Goal: Use online tool/utility: Use online tool/utility

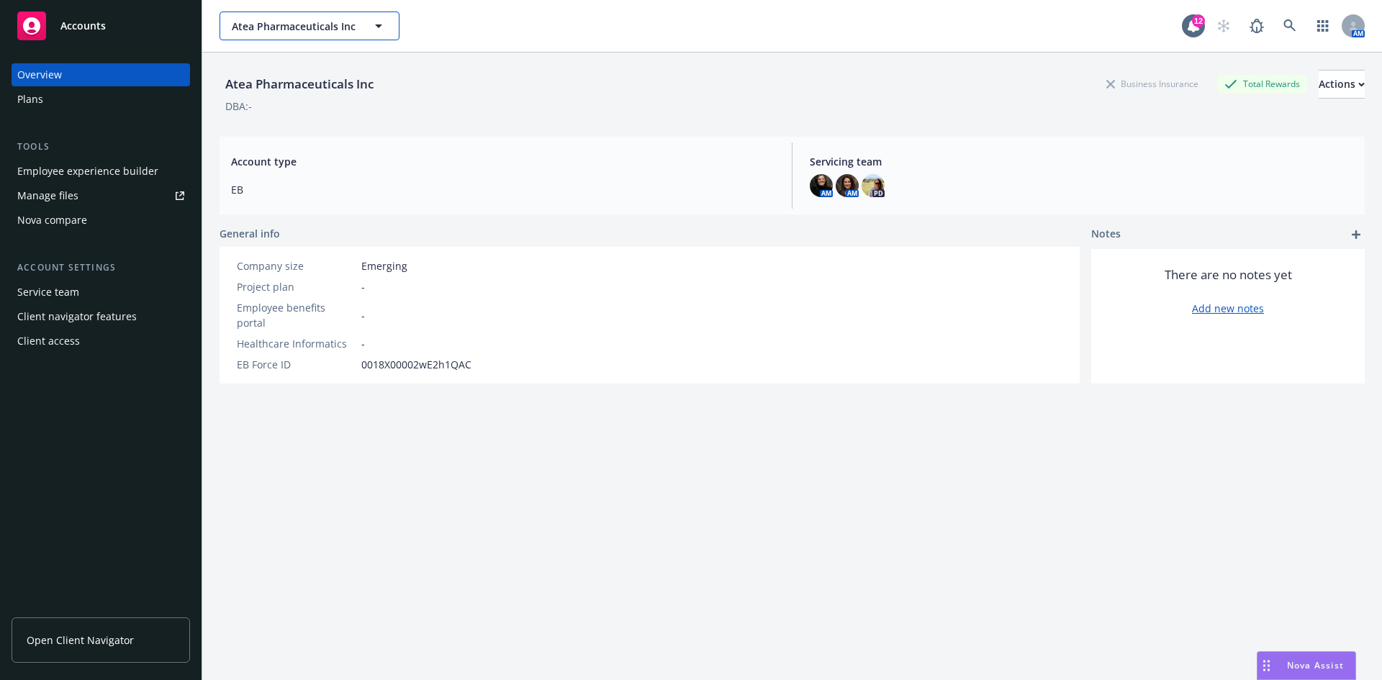
click at [255, 22] on span "Atea Pharmaceuticals Inc" at bounding box center [294, 26] width 125 height 15
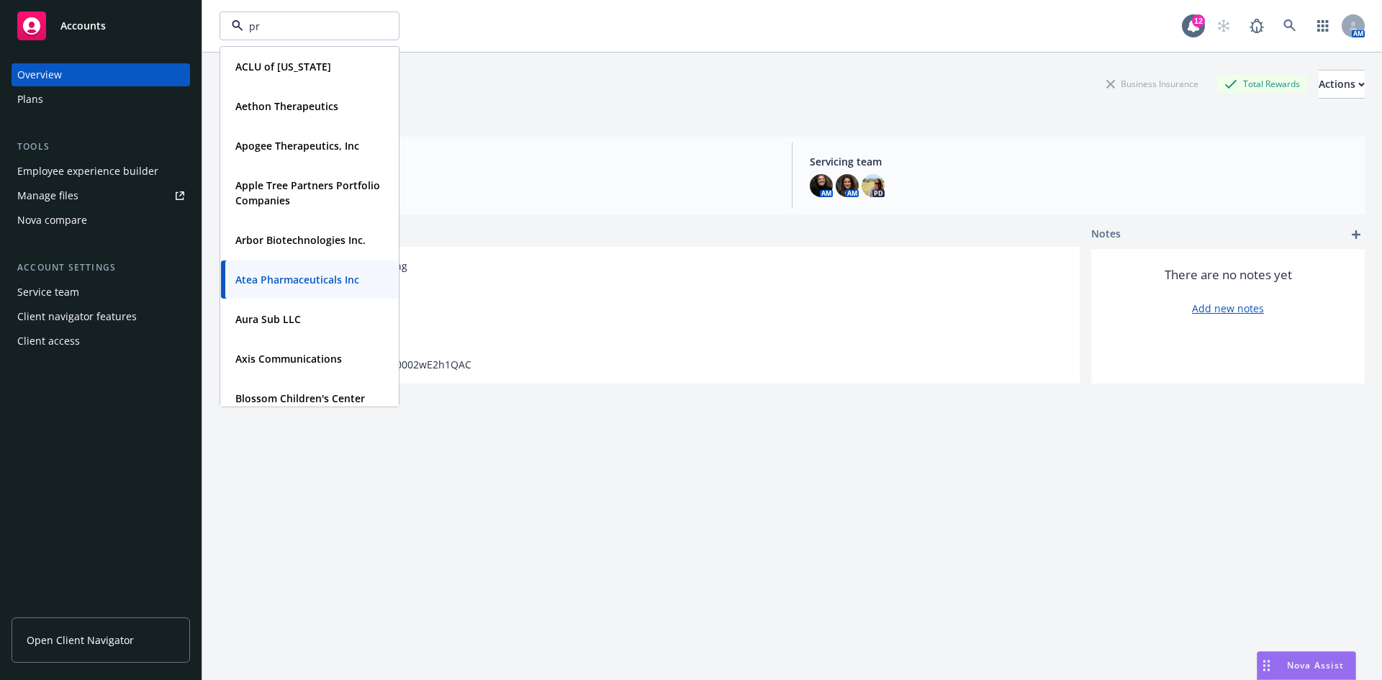
type input "pro"
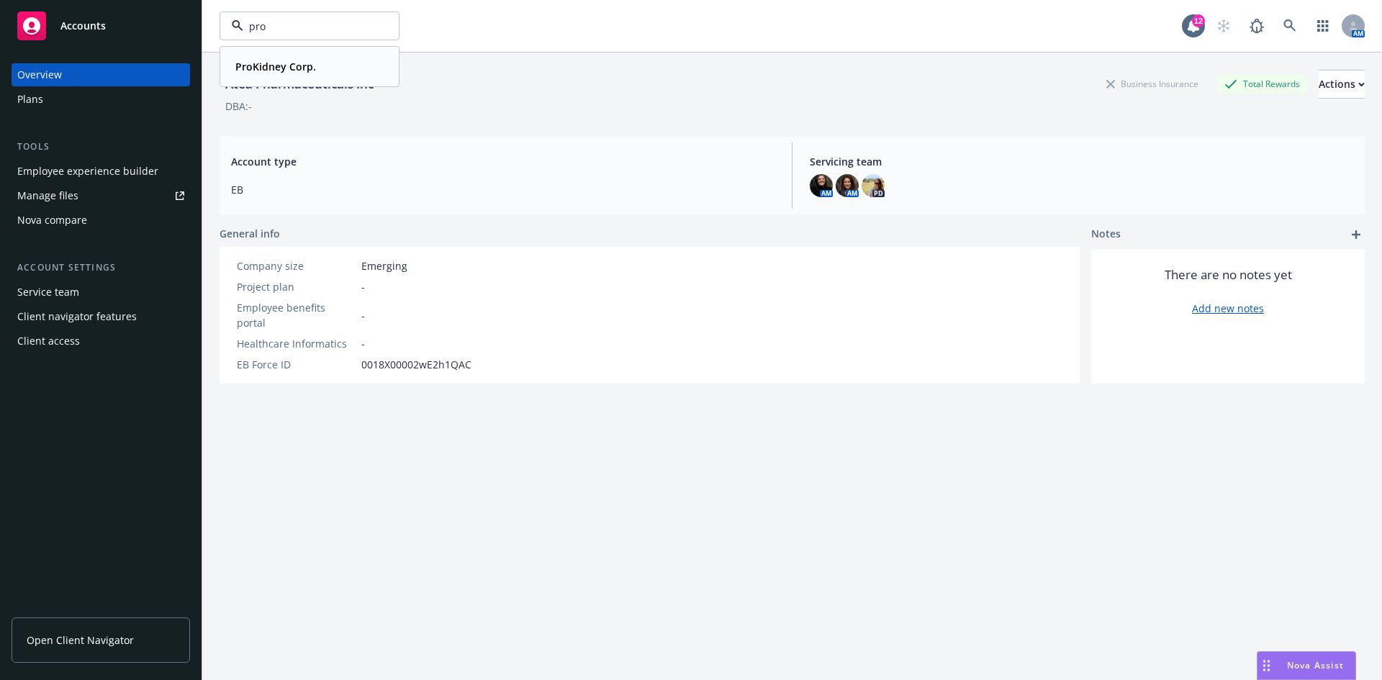
click at [330, 73] on div "ProKidney Corp." at bounding box center [310, 66] width 160 height 21
click at [732, 606] on div "ProKidney Corp. Business Insurance Total Rewards Actions DBA: - Account type EB…" at bounding box center [793, 384] width 1146 height 663
click at [102, 169] on div "Employee experience builder" at bounding box center [87, 171] width 141 height 23
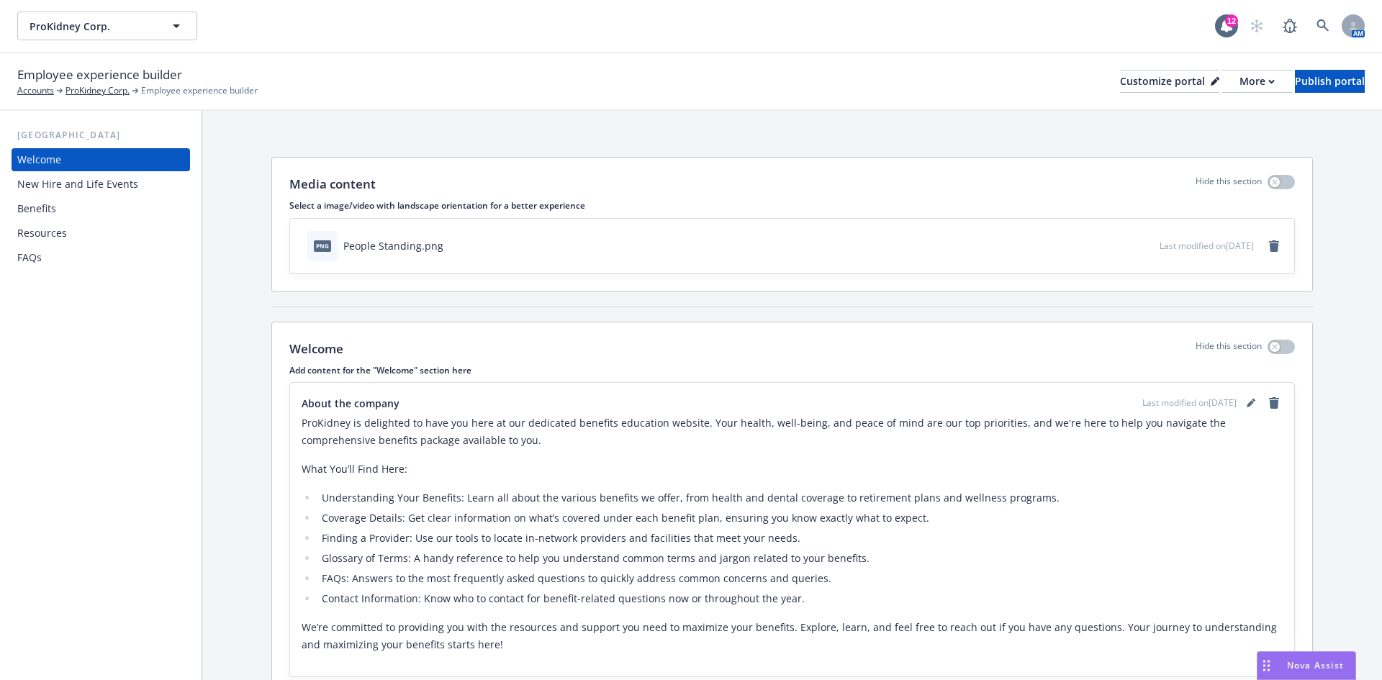
click at [130, 179] on div "New Hire and Life Events" at bounding box center [77, 184] width 121 height 23
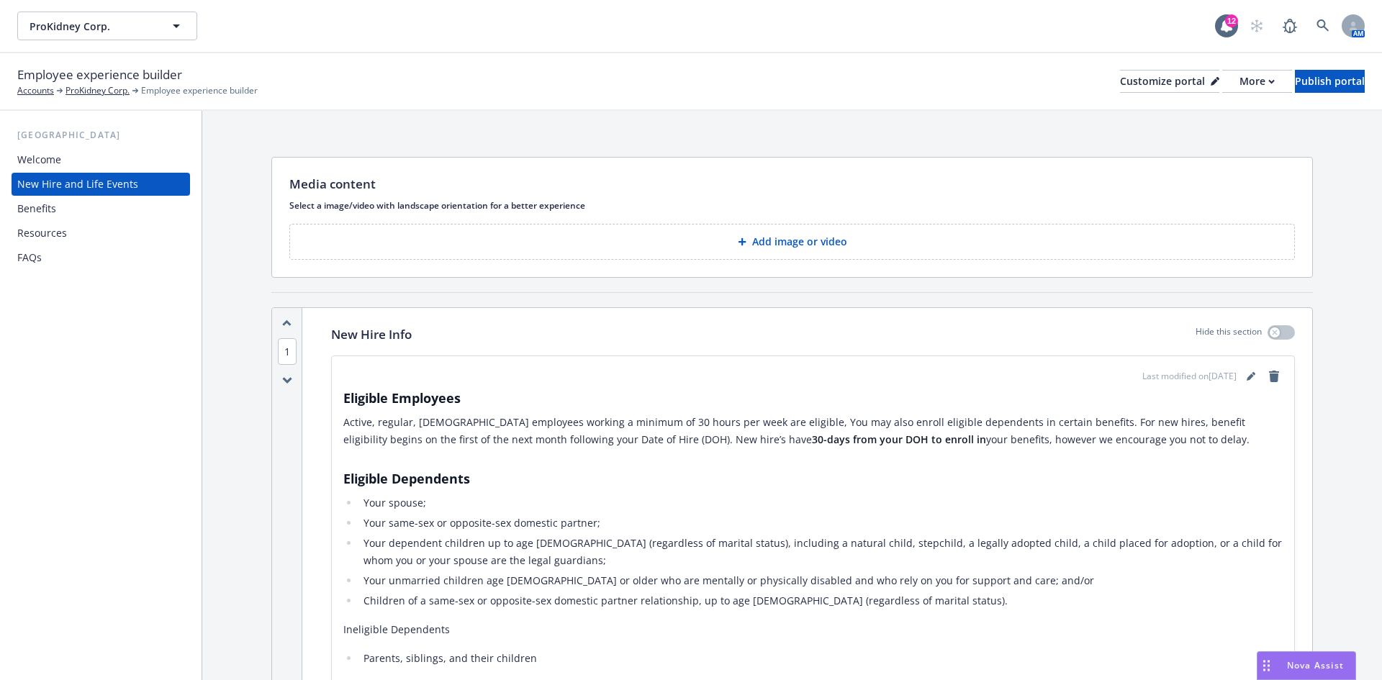
click at [128, 160] on div "Welcome" at bounding box center [100, 159] width 167 height 23
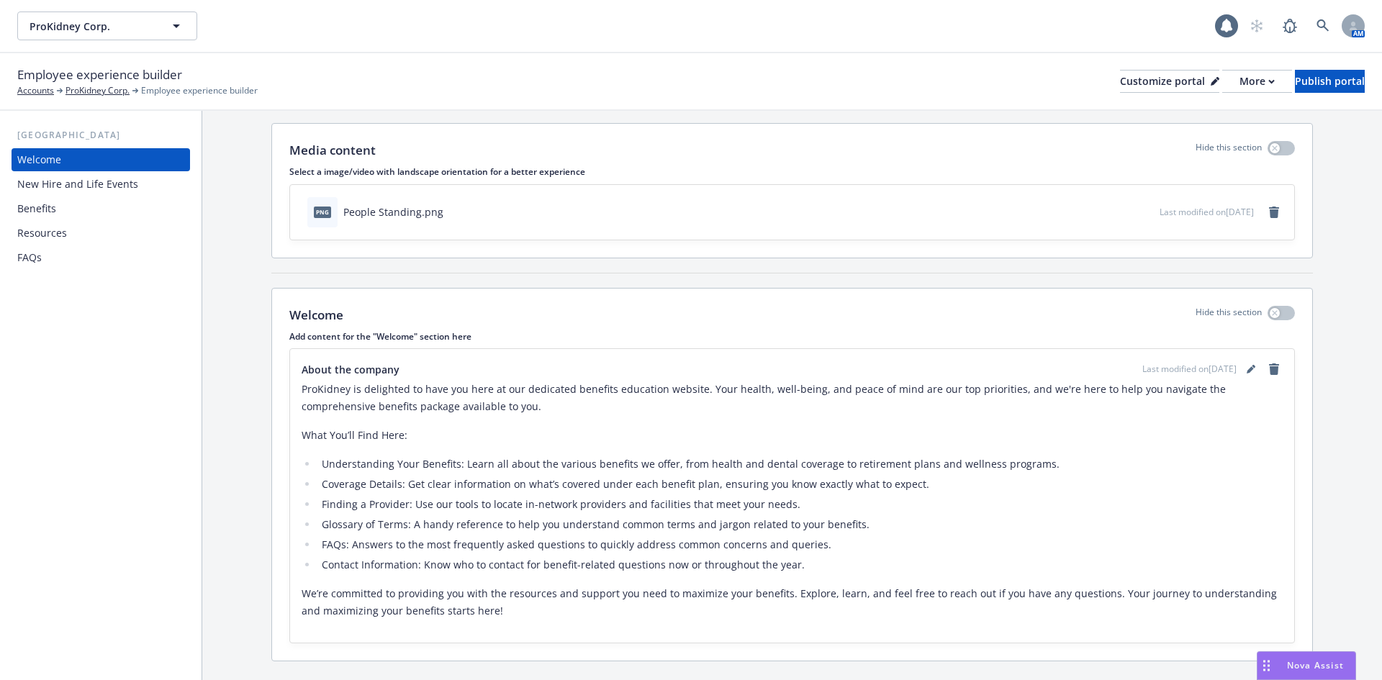
scroll to position [67, 0]
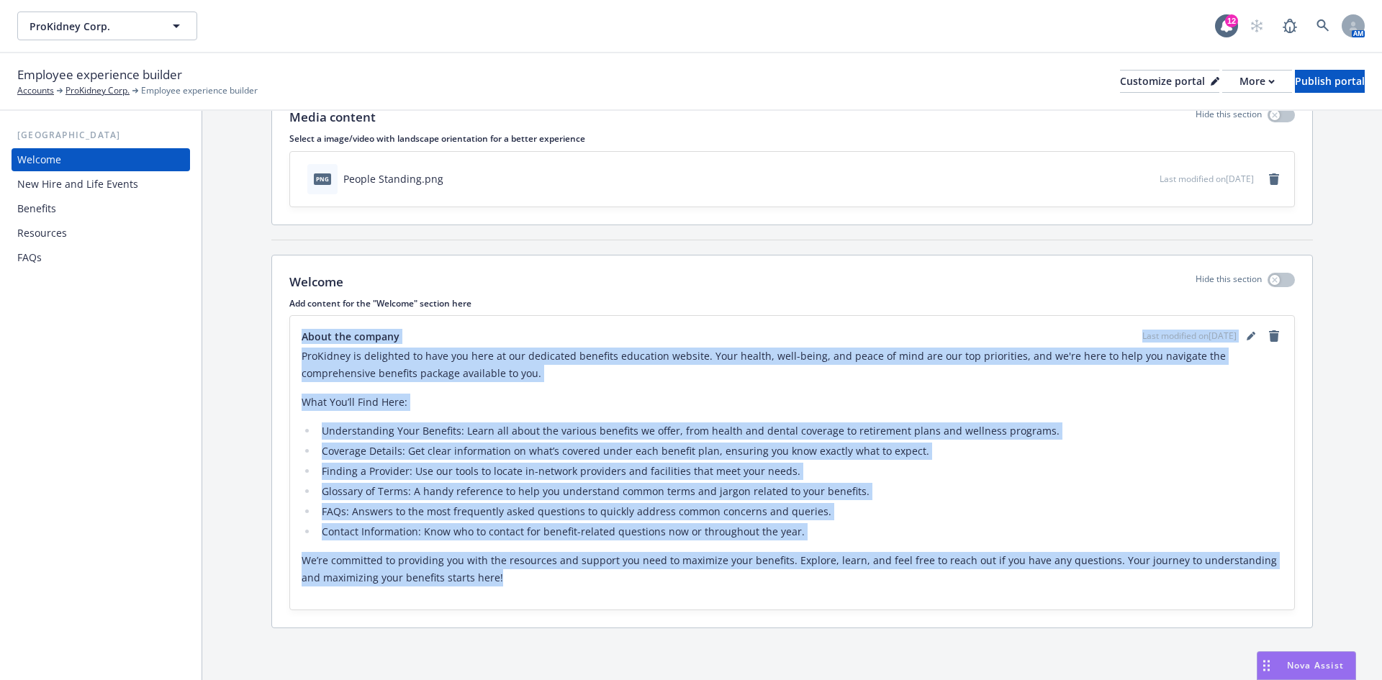
drag, startPoint x: 302, startPoint y: 338, endPoint x: 482, endPoint y: 583, distance: 303.9
click at [482, 583] on div "About the company Last modified on 11/01/2024 ProKidney is delighted to have yo…" at bounding box center [792, 463] width 981 height 271
copy div "About the company Last modified on 11/01/2024 ProKidney is delighted to have yo…"
click at [1274, 668] on div "Drag to move" at bounding box center [1267, 665] width 18 height 27
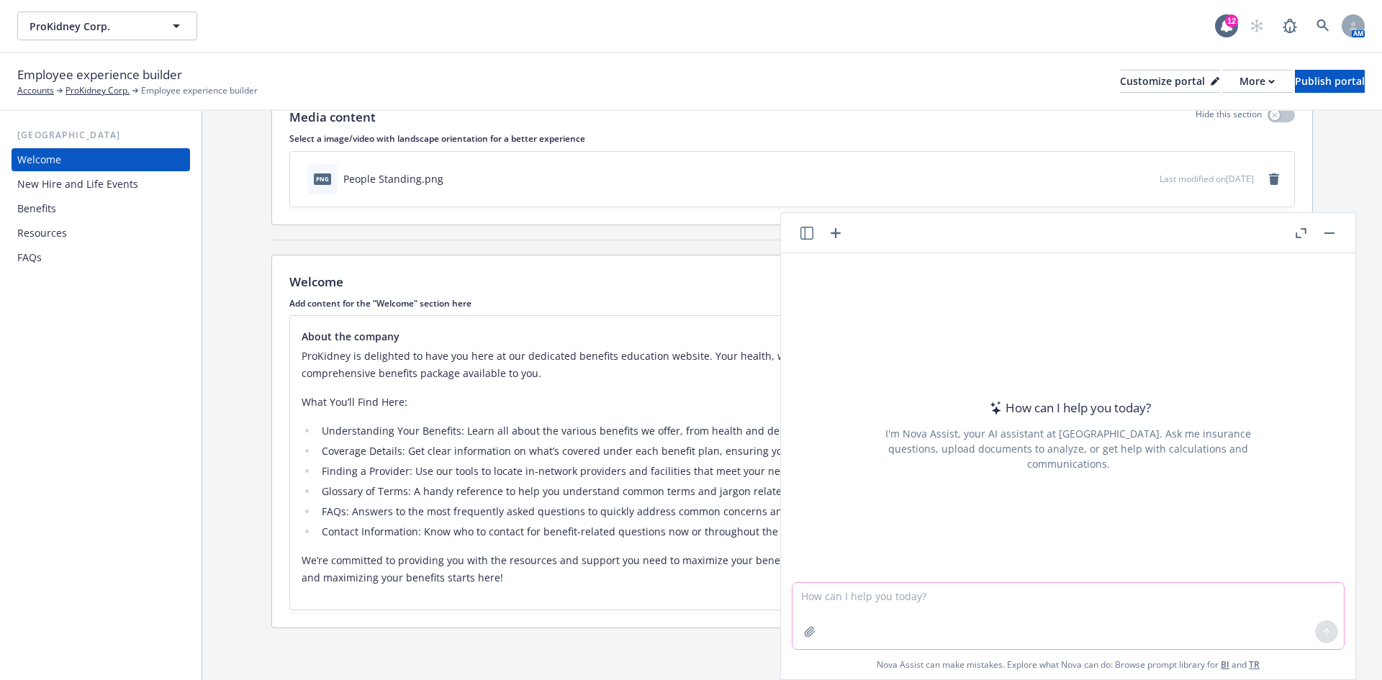
click at [1104, 612] on textarea at bounding box center [1069, 616] width 552 height 66
drag, startPoint x: 1182, startPoint y: 594, endPoint x: 1000, endPoint y: 603, distance: 182.4
click at [1000, 603] on textarea "Please reword this companies landing page to include their new pillars of welln…" at bounding box center [1069, 616] width 552 height 68
paste textarea "About the company Last modified on 11/01/2024 ProKidney is delighted to have yo…"
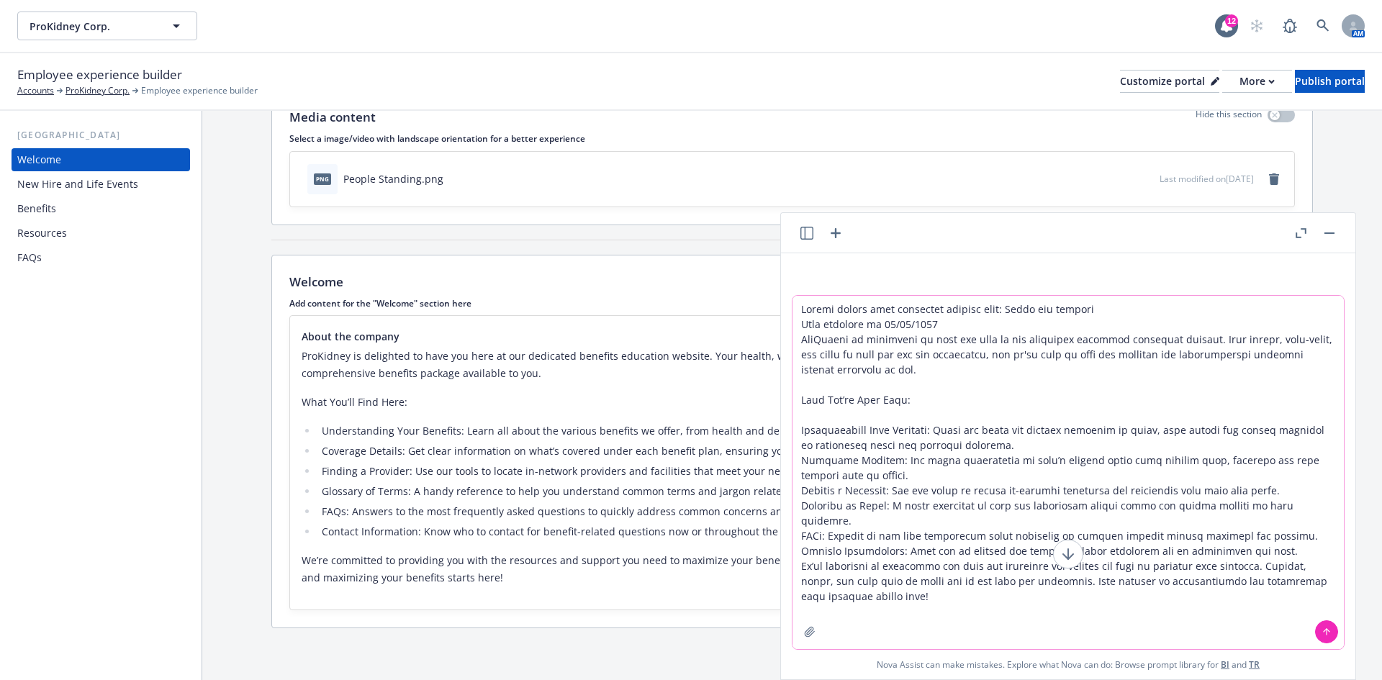
click at [998, 309] on textarea at bounding box center [1069, 473] width 552 height 354
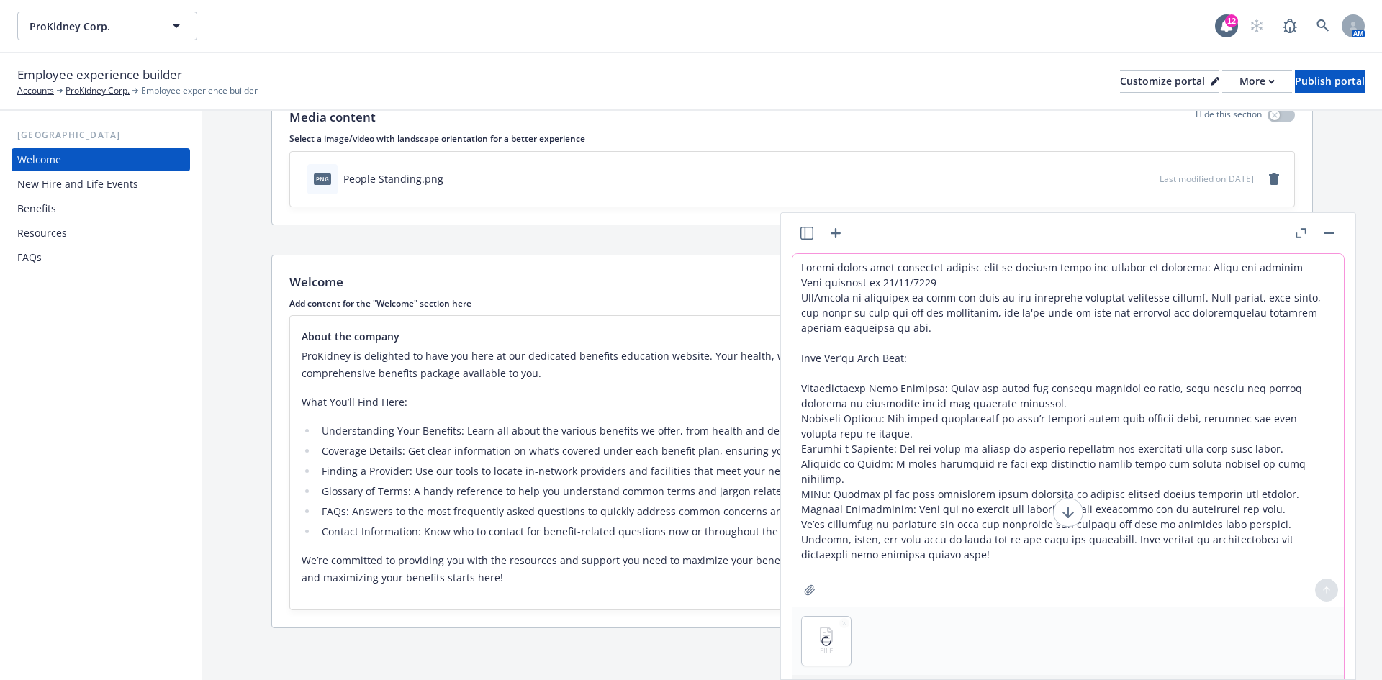
click at [870, 346] on textarea at bounding box center [1069, 431] width 552 height 354
click at [1176, 274] on textarea at bounding box center [1069, 431] width 552 height 354
click at [1183, 271] on textarea at bounding box center [1069, 431] width 552 height 354
click at [1178, 271] on textarea at bounding box center [1069, 431] width 552 height 354
click at [1180, 271] on textarea at bounding box center [1069, 431] width 552 height 354
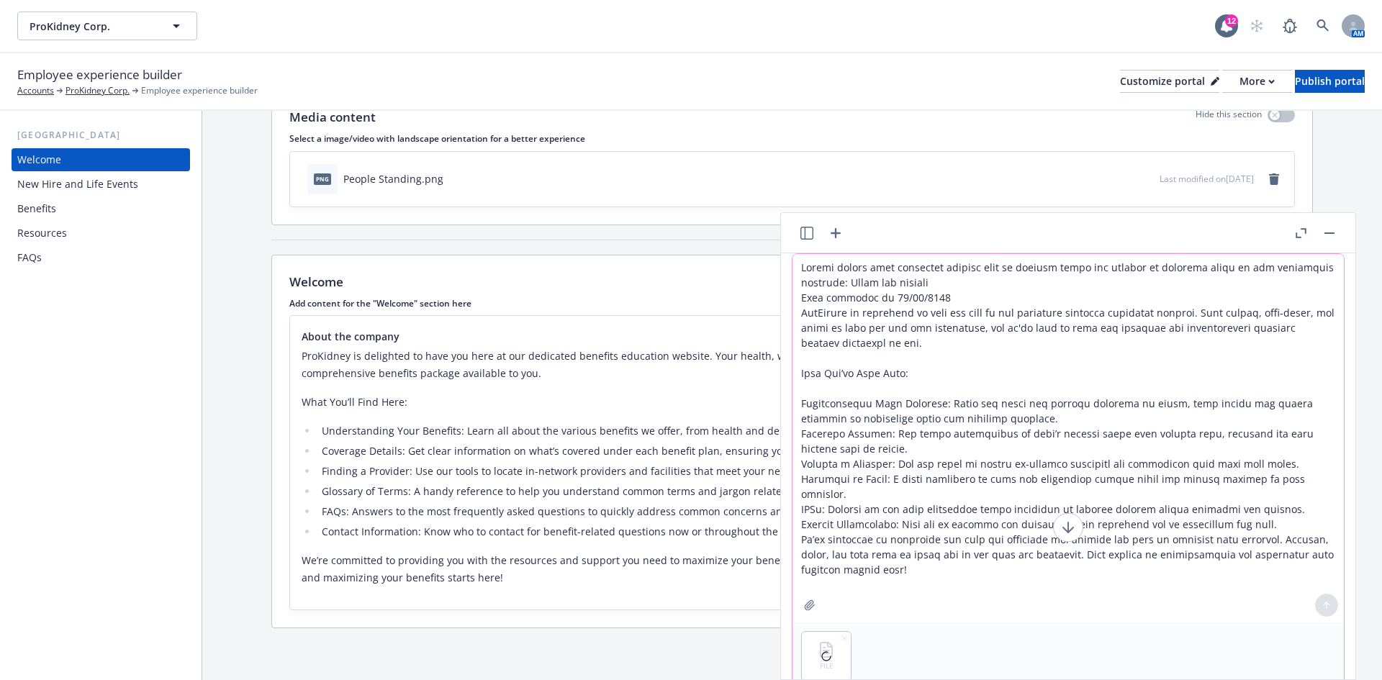
type textarea "Please reword this companies landing page to include their new pillars of welln…"
drag, startPoint x: 1326, startPoint y: 595, endPoint x: 1317, endPoint y: 598, distance: 8.9
click at [1323, 595] on div at bounding box center [1327, 605] width 35 height 35
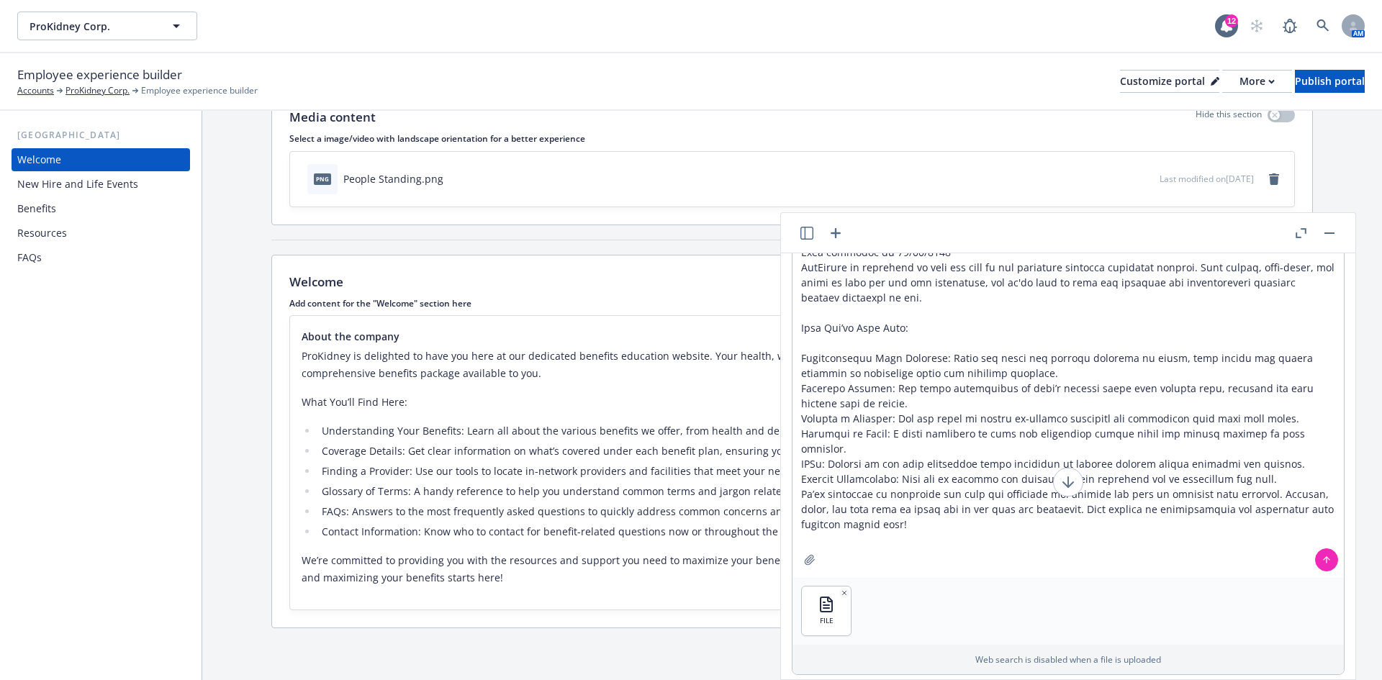
scroll to position [71, 0]
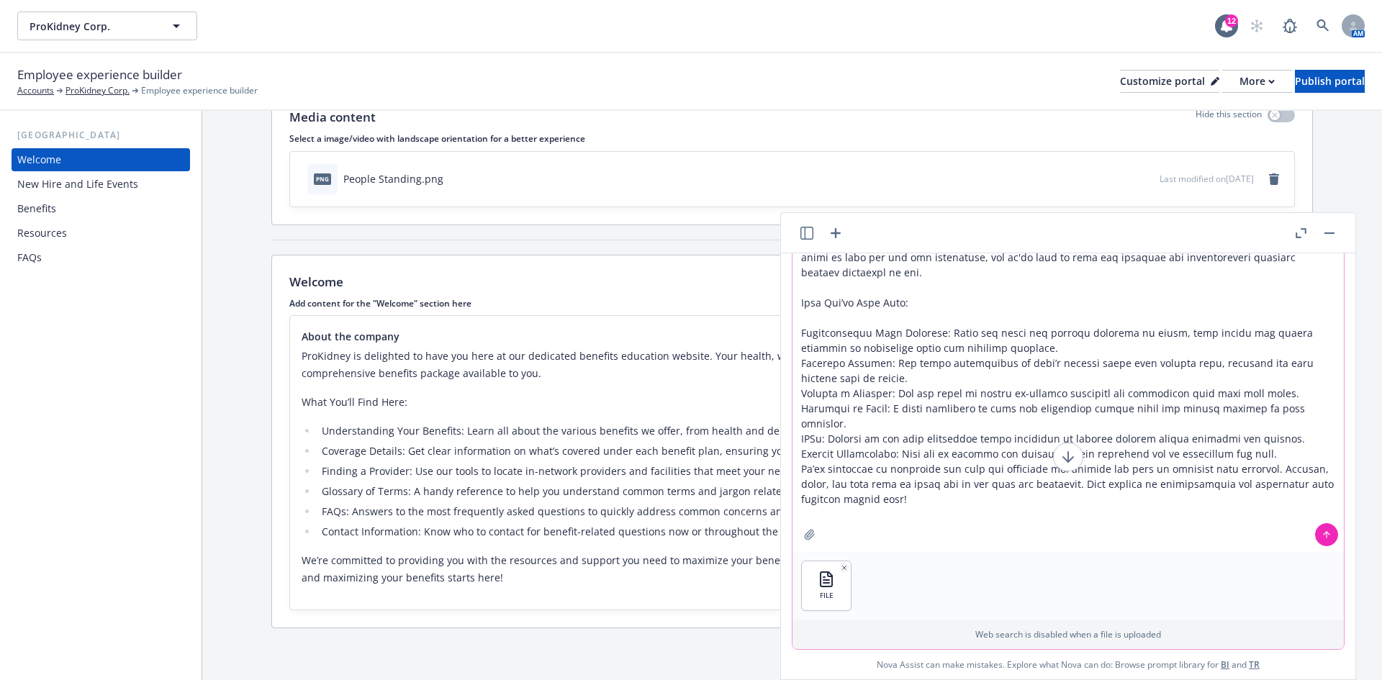
click at [1315, 532] on button at bounding box center [1326, 534] width 23 height 23
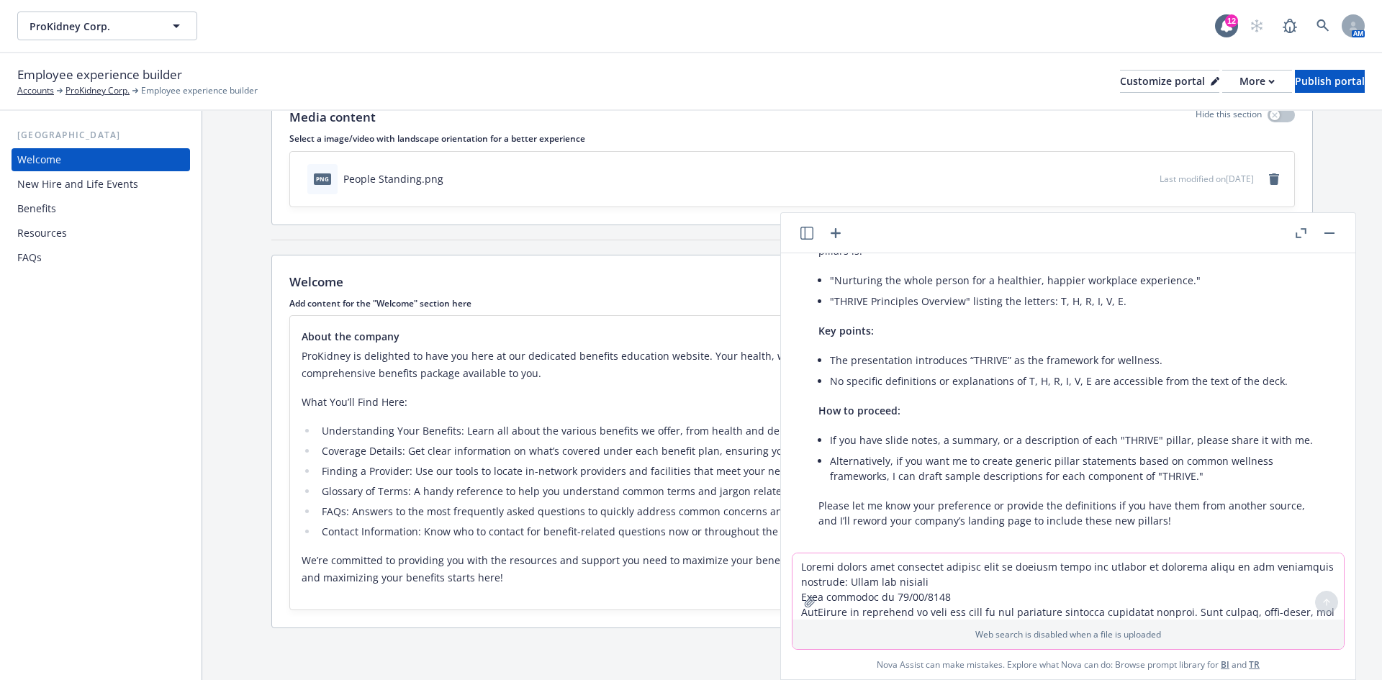
scroll to position [445, 0]
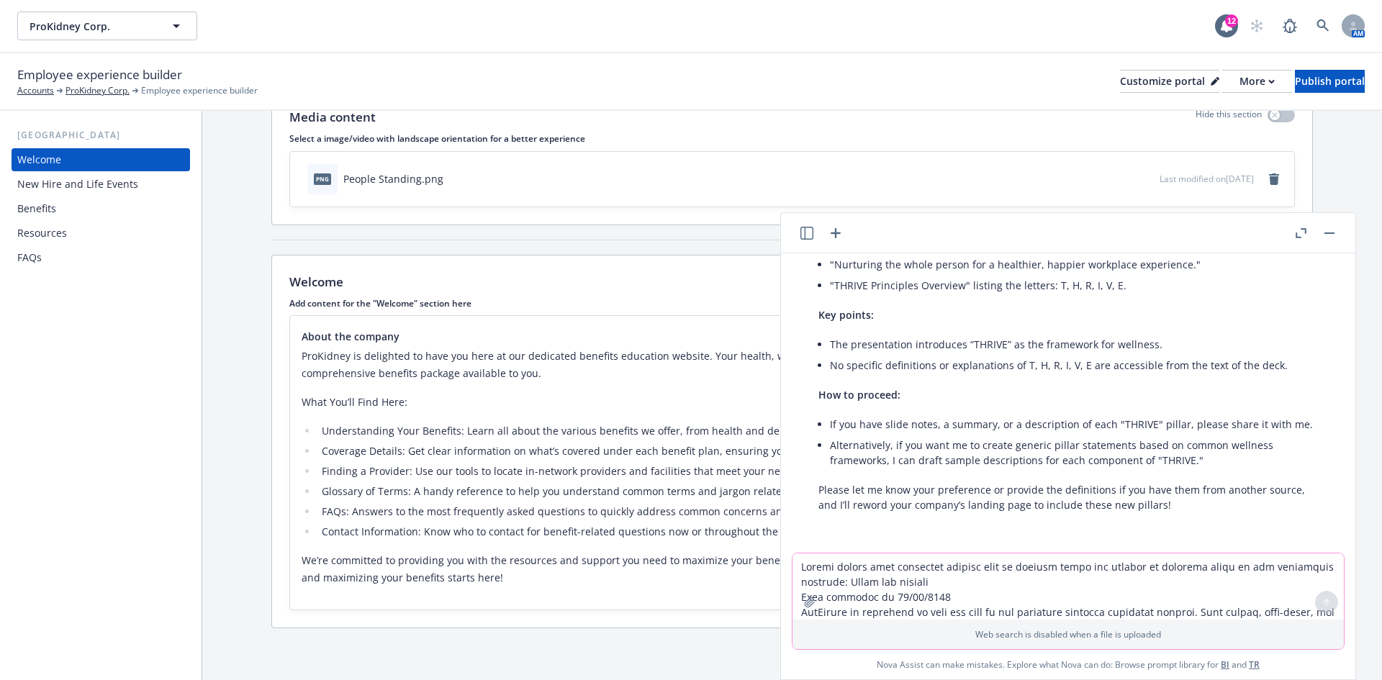
click at [935, 573] on textarea at bounding box center [1069, 587] width 552 height 66
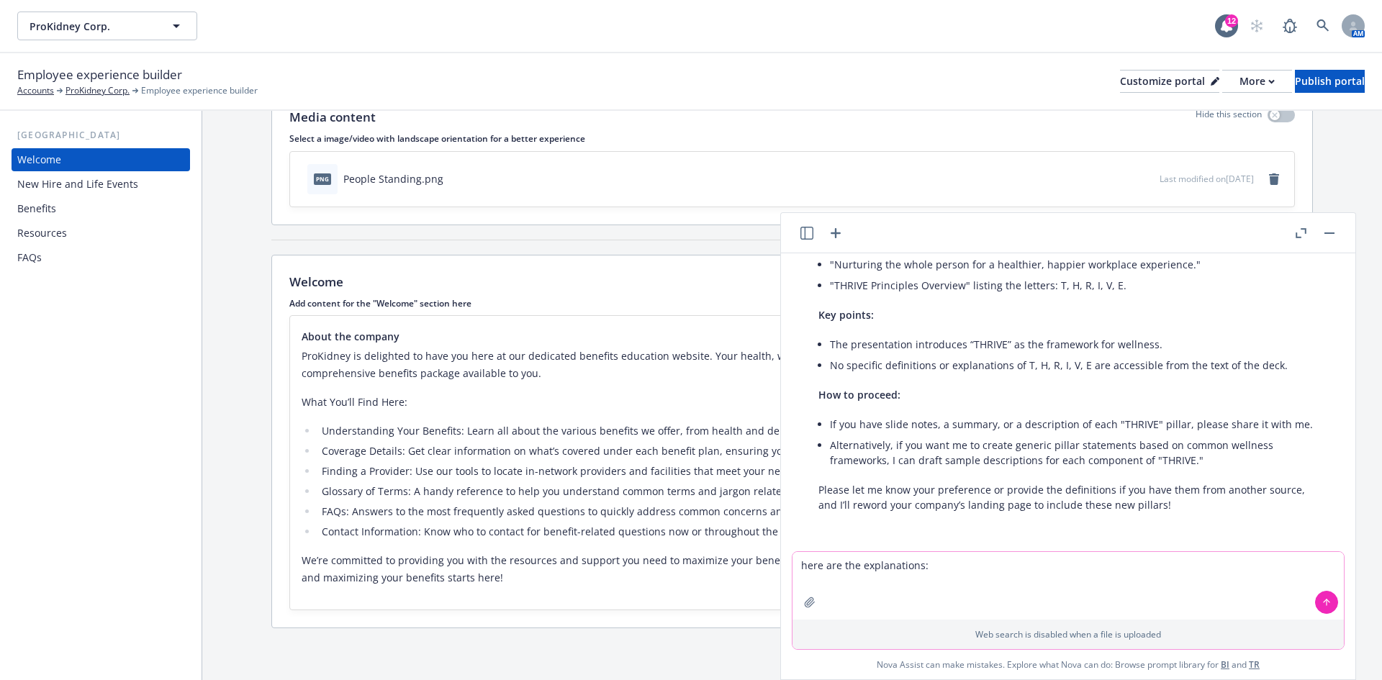
click at [945, 561] on textarea "here are the explanations:" at bounding box center [1069, 586] width 552 height 68
click at [845, 567] on textarea "here are the explanations:" at bounding box center [1069, 586] width 552 height 68
click at [950, 561] on textarea "here are the explanations:" at bounding box center [1069, 586] width 552 height 68
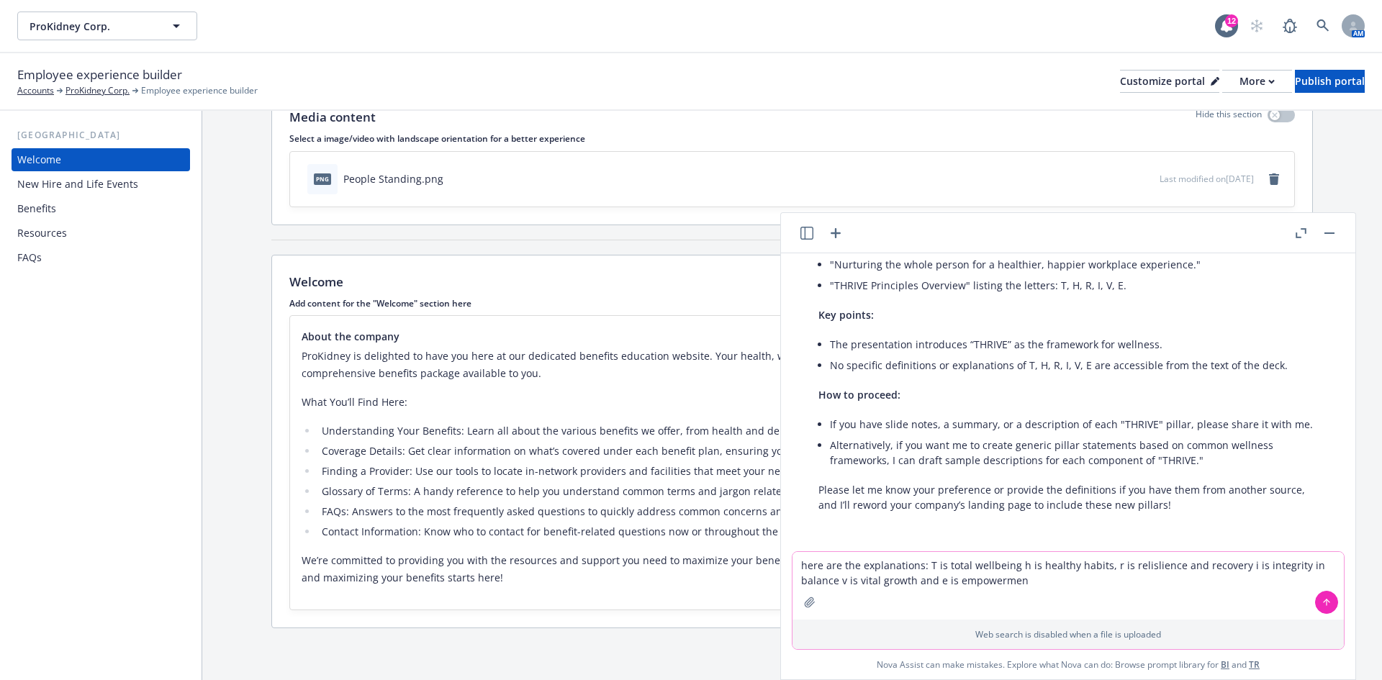
type textarea "here are the explanations: T is total wellbeing h is healthy habits, r is relis…"
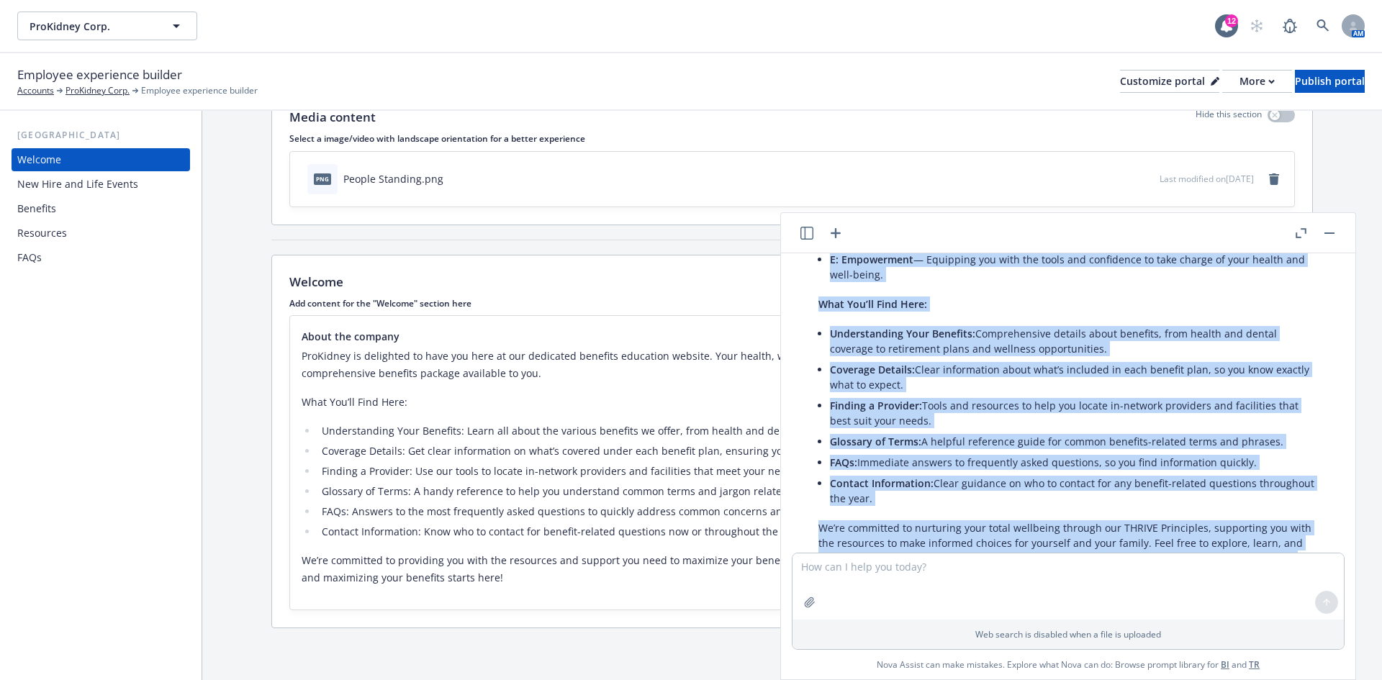
scroll to position [1148, 0]
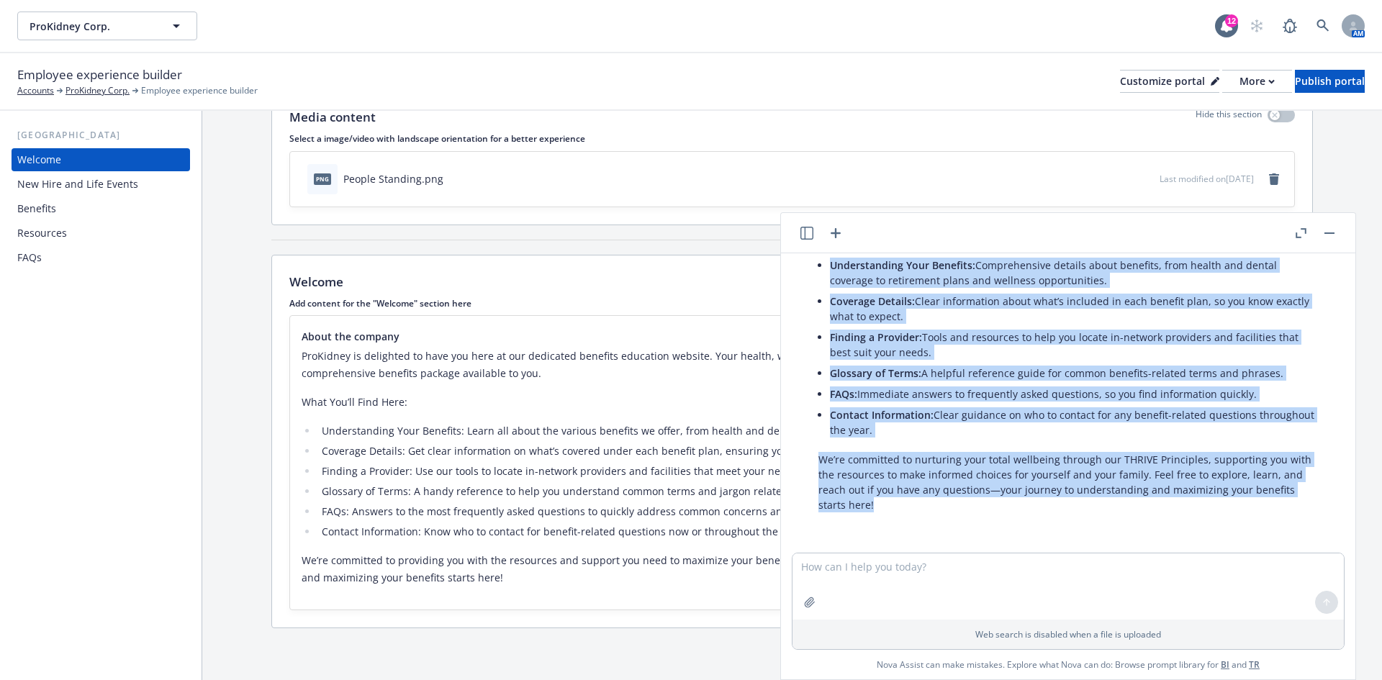
drag, startPoint x: 821, startPoint y: 318, endPoint x: 936, endPoint y: 528, distance: 240.4
click at [936, 528] on div "pptx ProKidney's Wellness Philosophy THRIVE for All.pptx Please reword this com…" at bounding box center [1068, 403] width 575 height 300
copy div "Welcome to the ProKidney Benefits Education Website ProKidney is delighted to w…"
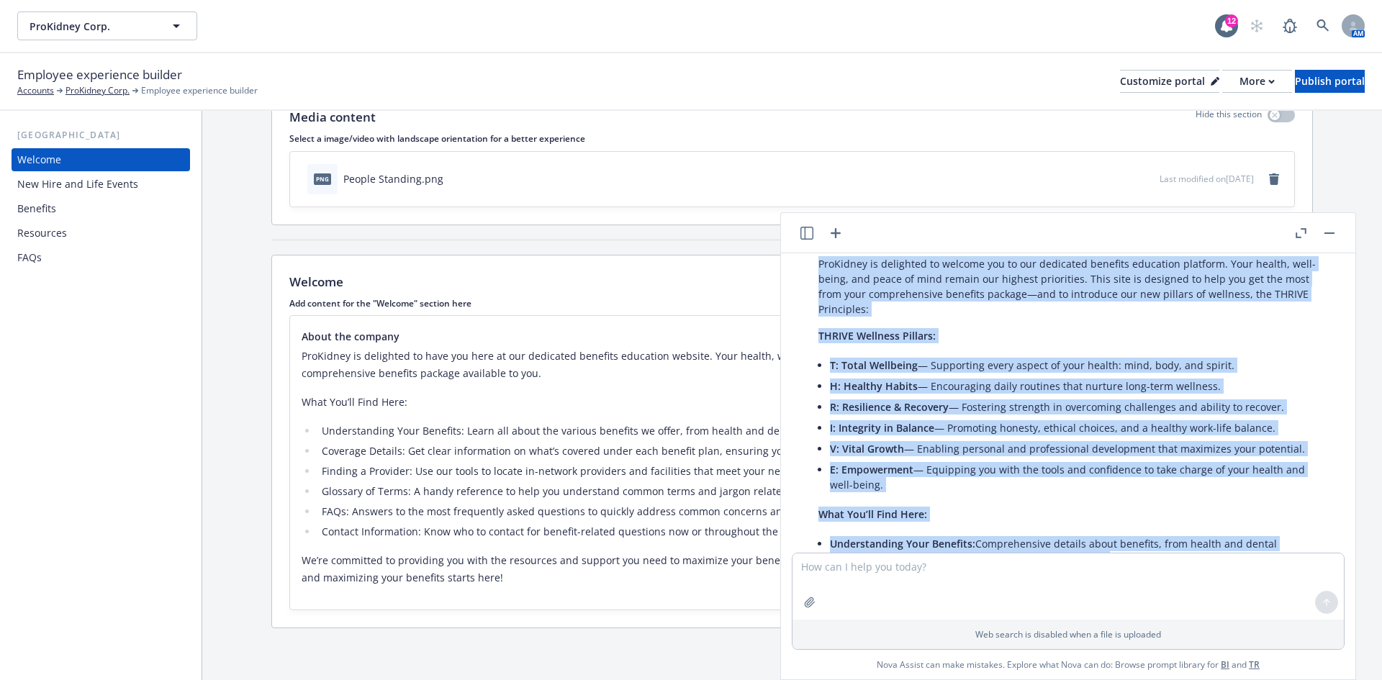
scroll to position [788, 0]
